Goal: Task Accomplishment & Management: Manage account settings

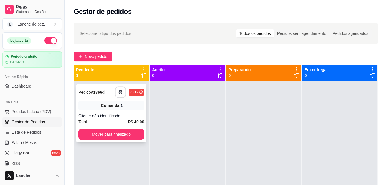
click at [120, 93] on rect "button" at bounding box center [121, 92] width 2 height 1
click at [20, 142] on span "Salão / Mesas" at bounding box center [25, 143] width 26 height 6
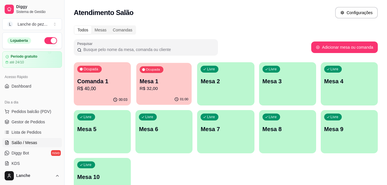
click at [155, 78] on p "Mesa 1" at bounding box center [164, 82] width 49 height 8
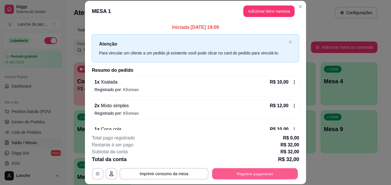
click at [245, 173] on button "Registrar pagamento" at bounding box center [255, 173] width 86 height 11
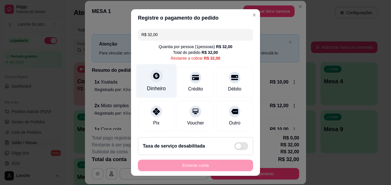
click at [153, 86] on div "Dinheiro" at bounding box center [156, 88] width 19 height 7
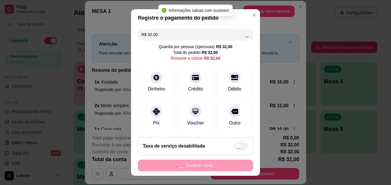
type input "R$ 0,00"
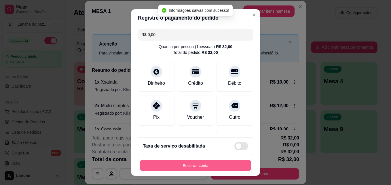
click at [213, 161] on button "Encerrar conta" at bounding box center [196, 165] width 112 height 11
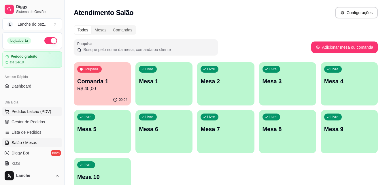
click at [34, 114] on span "Pedidos balcão (PDV)" at bounding box center [32, 112] width 40 height 6
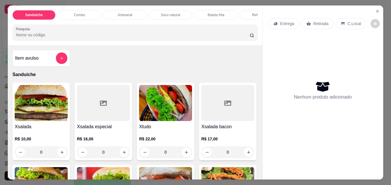
click at [34, 114] on img at bounding box center [41, 103] width 53 height 36
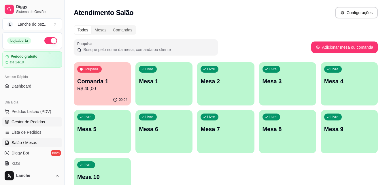
click at [30, 119] on link "Gestor de Pedidos" at bounding box center [32, 121] width 60 height 9
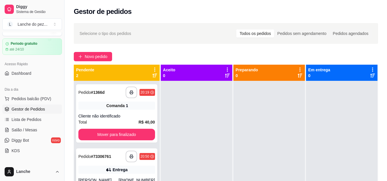
scroll to position [23, 0]
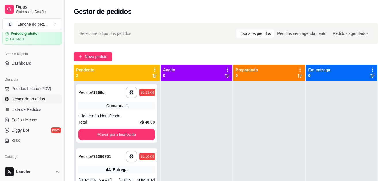
click at [324, 152] on div at bounding box center [341, 171] width 71 height 181
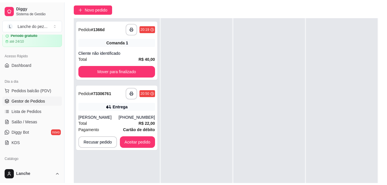
scroll to position [58, 0]
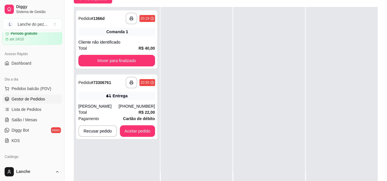
click at [324, 152] on div at bounding box center [341, 97] width 71 height 181
click at [139, 132] on button "Aceitar pedido" at bounding box center [137, 130] width 34 height 11
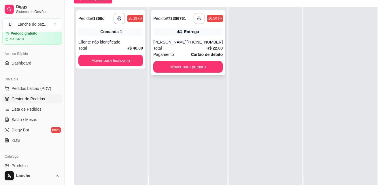
click at [195, 15] on button "button" at bounding box center [199, 18] width 11 height 11
click at [189, 65] on button "Mover para preparo" at bounding box center [187, 66] width 67 height 11
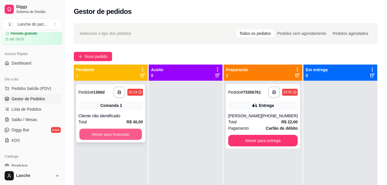
click at [107, 133] on button "Mover para finalizado" at bounding box center [110, 134] width 63 height 11
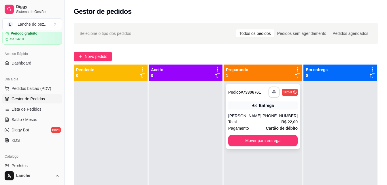
click at [270, 94] on button "button" at bounding box center [274, 92] width 11 height 11
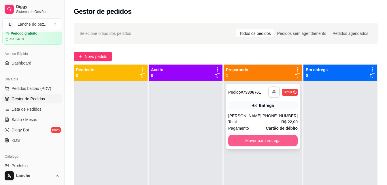
click at [271, 138] on button "Mover para entrega" at bounding box center [262, 141] width 69 height 12
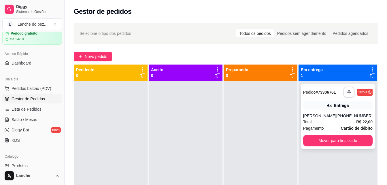
click at [347, 93] on icon "button" at bounding box center [349, 92] width 4 height 4
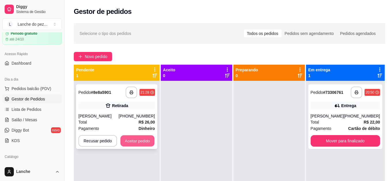
click at [133, 139] on button "Aceitar pedido" at bounding box center [137, 140] width 34 height 11
click at [145, 141] on button "Aceitar pedido" at bounding box center [137, 140] width 34 height 11
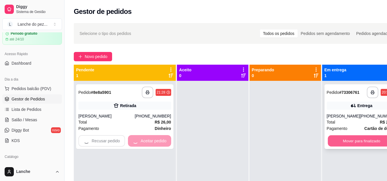
click at [365, 141] on button "Mover para finalizado" at bounding box center [361, 140] width 67 height 11
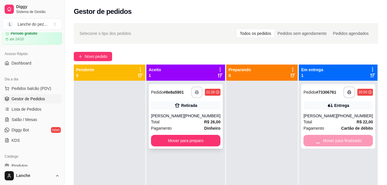
click at [192, 93] on button "button" at bounding box center [196, 92] width 11 height 11
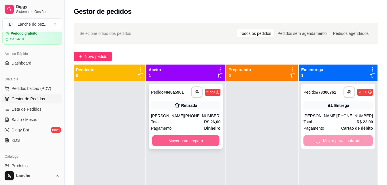
click at [172, 142] on button "Mover para preparo" at bounding box center [185, 140] width 67 height 11
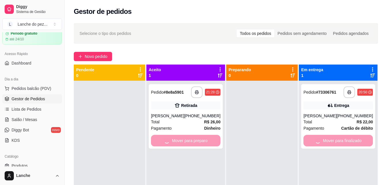
click at [315, 56] on div "Novo pedido" at bounding box center [226, 56] width 304 height 9
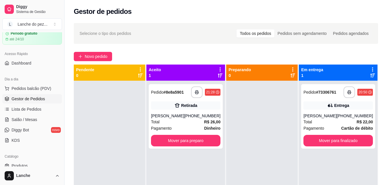
click at [255, 116] on div at bounding box center [261, 173] width 71 height 185
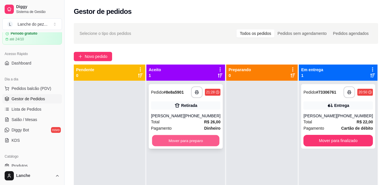
click at [193, 141] on button "Mover para preparo" at bounding box center [185, 140] width 67 height 11
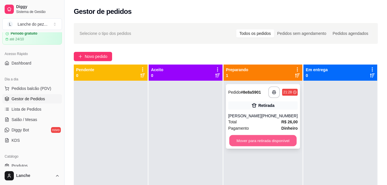
click at [255, 143] on button "Mover para retirada disponível" at bounding box center [262, 140] width 67 height 11
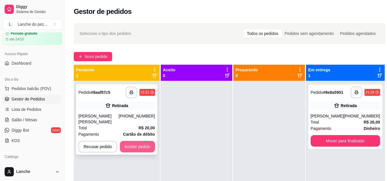
click at [143, 141] on button "Aceitar pedido" at bounding box center [137, 147] width 35 height 12
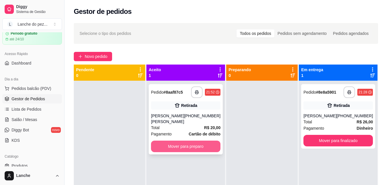
click at [190, 141] on button "Mover para preparo" at bounding box center [185, 147] width 69 height 12
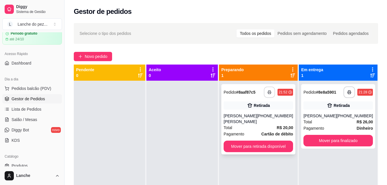
click at [268, 90] on icon "button" at bounding box center [269, 92] width 4 height 4
click at [261, 141] on button "Mover para retirada disponível" at bounding box center [258, 146] width 67 height 11
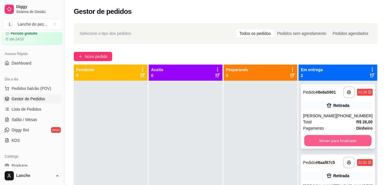
click at [317, 136] on button "Mover para finalizado" at bounding box center [337, 140] width 67 height 11
